Goal: Task Accomplishment & Management: Complete application form

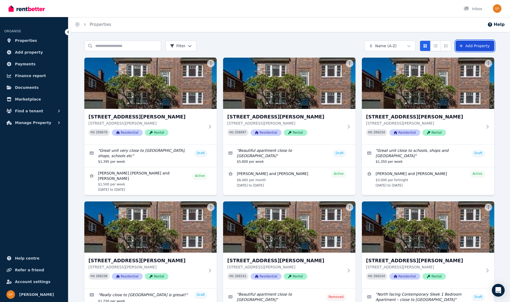
click at [471, 45] on link "Add Property" at bounding box center [474, 46] width 39 height 11
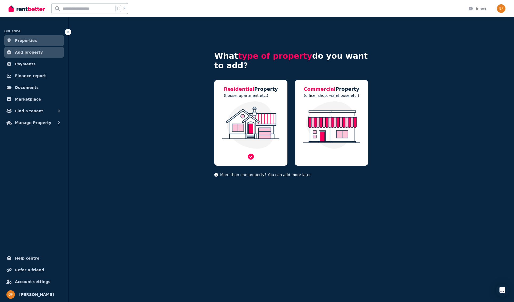
click at [252, 114] on img at bounding box center [251, 124] width 62 height 47
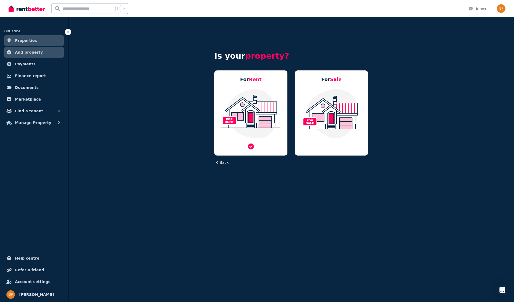
click at [252, 114] on img at bounding box center [251, 114] width 62 height 50
